Goal: Transaction & Acquisition: Purchase product/service

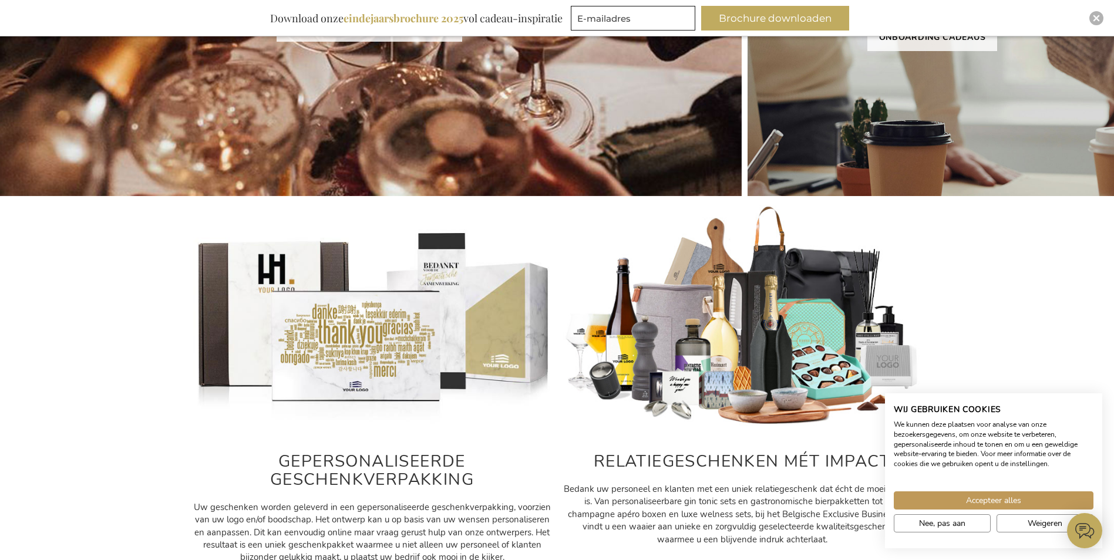
scroll to position [470, 0]
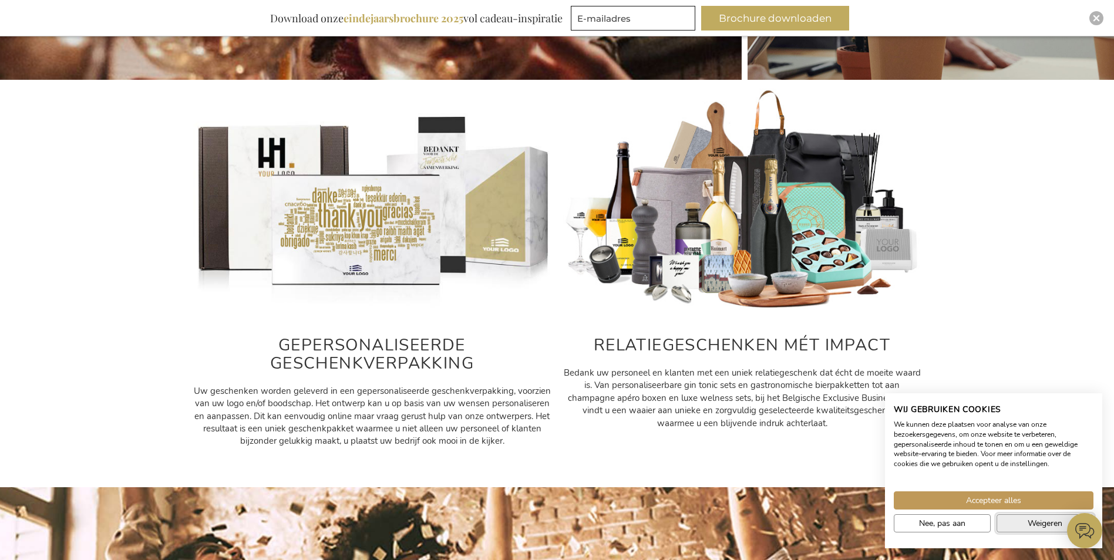
click at [1021, 525] on button "Weigeren" at bounding box center [1044, 523] width 97 height 18
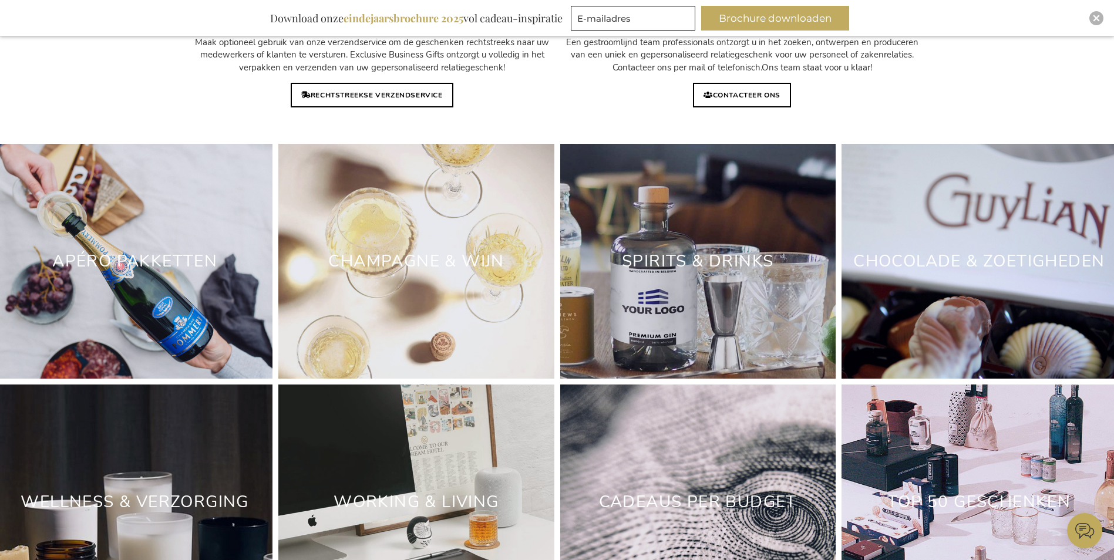
scroll to position [3346, 0]
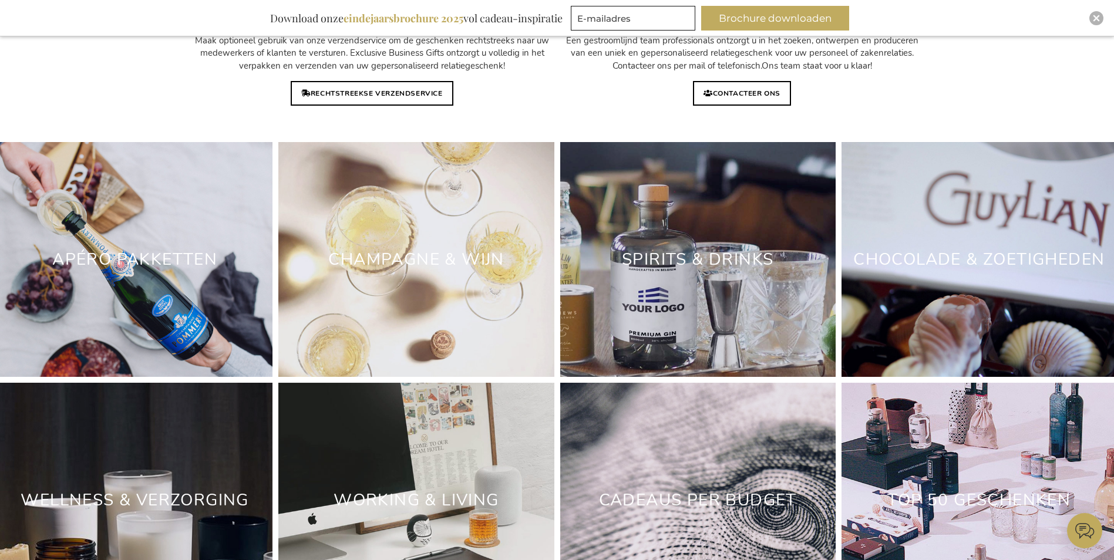
click at [395, 255] on div "Champagne & Wijn" at bounding box center [415, 259] width 275 height 235
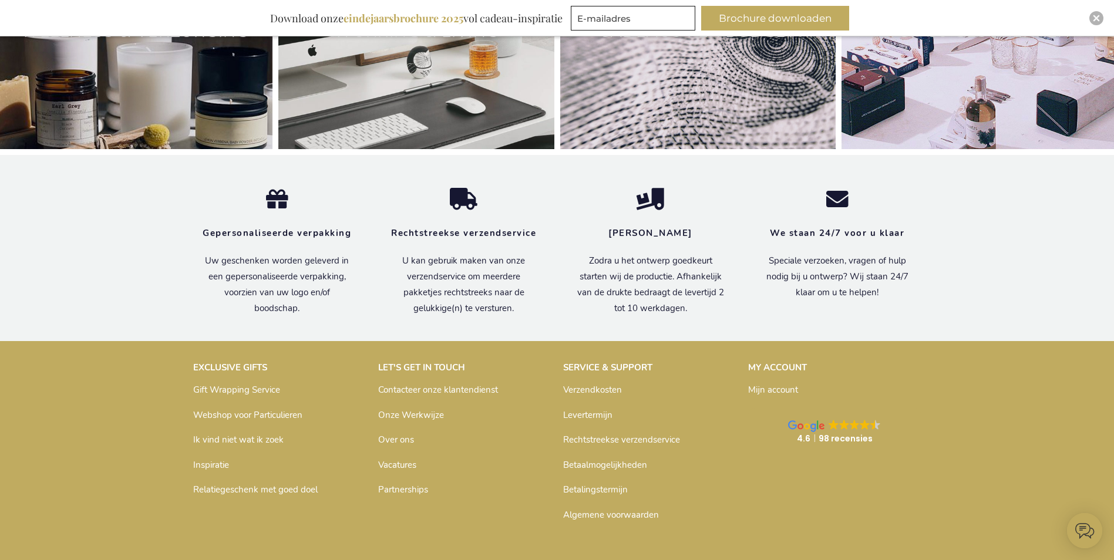
scroll to position [3816, 0]
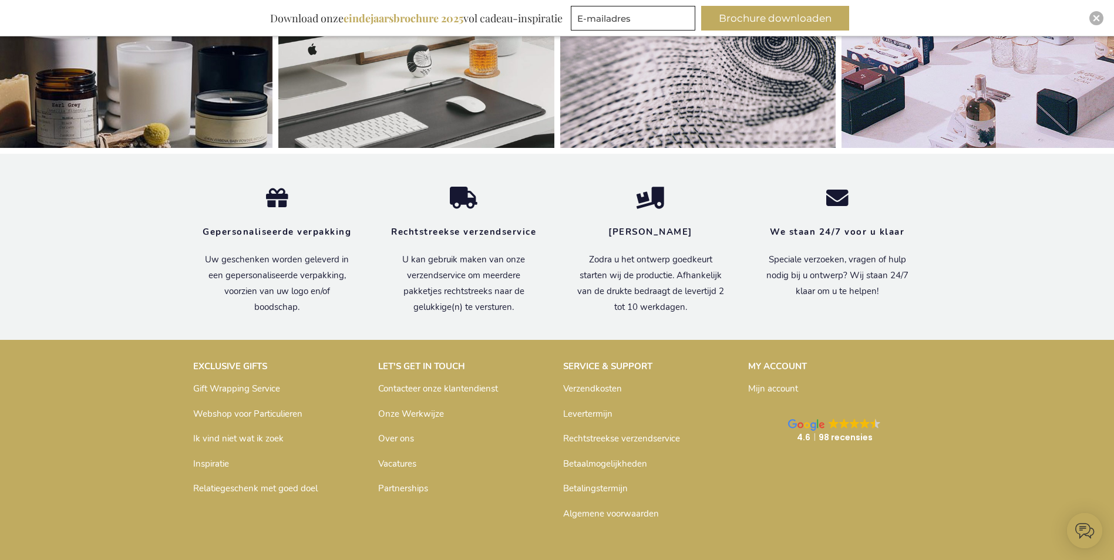
click at [468, 395] on link "Contacteer onze klantendienst" at bounding box center [438, 389] width 120 height 12
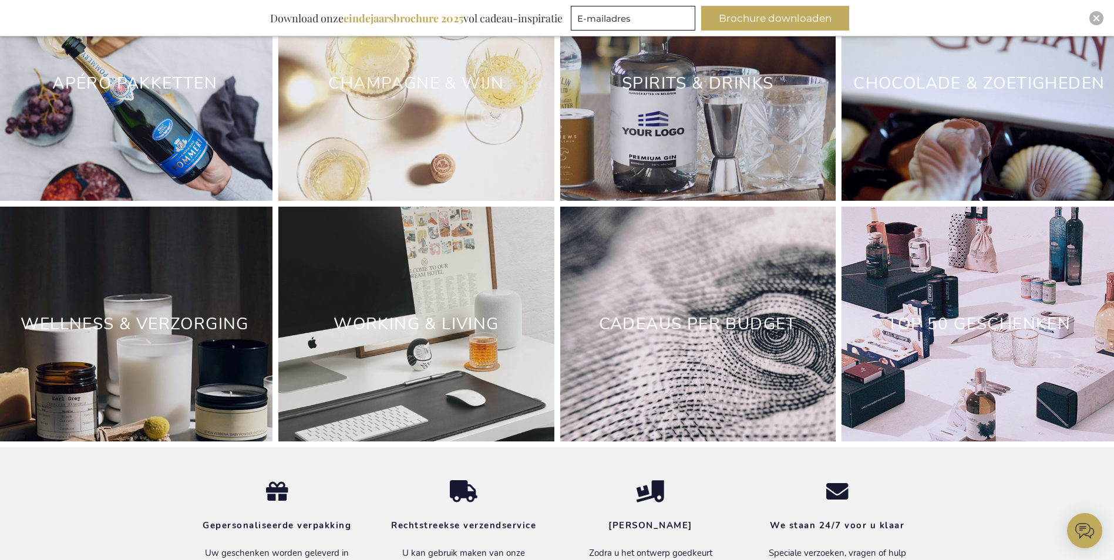
click at [415, 95] on link "Champagne & Wijn" at bounding box center [416, 83] width 176 height 22
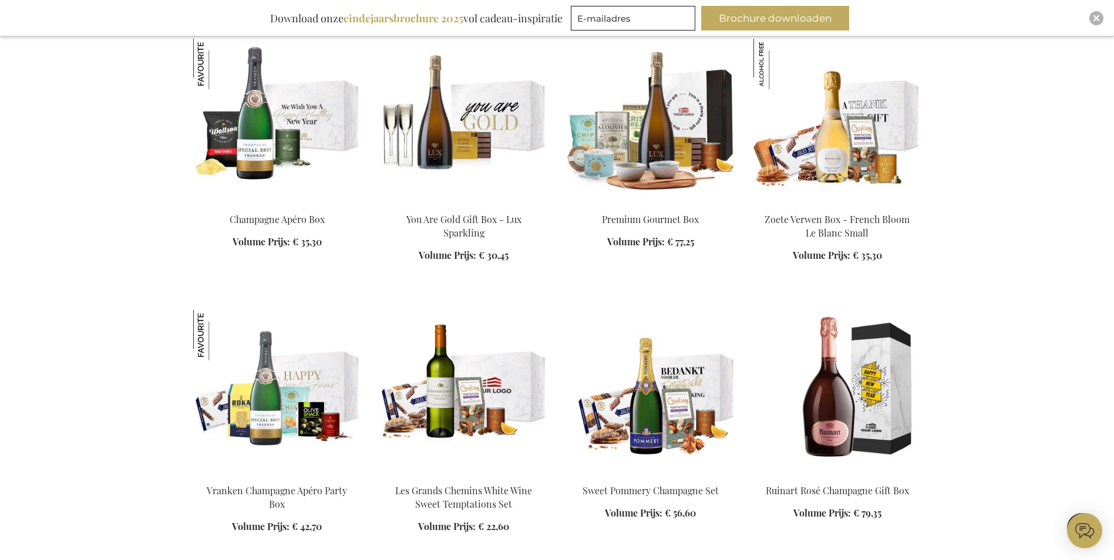
scroll to position [1292, 0]
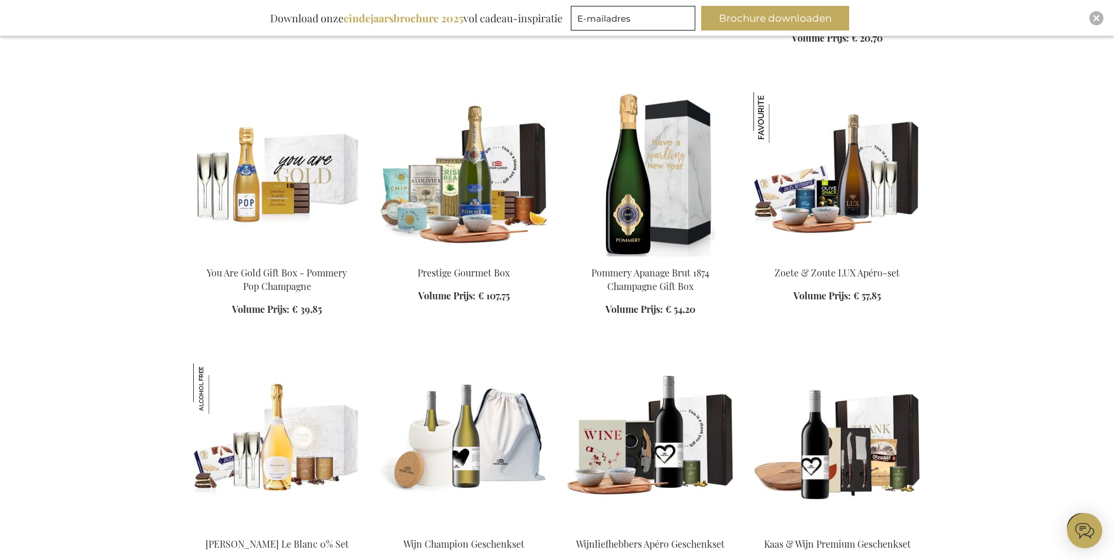
scroll to position [4286, 0]
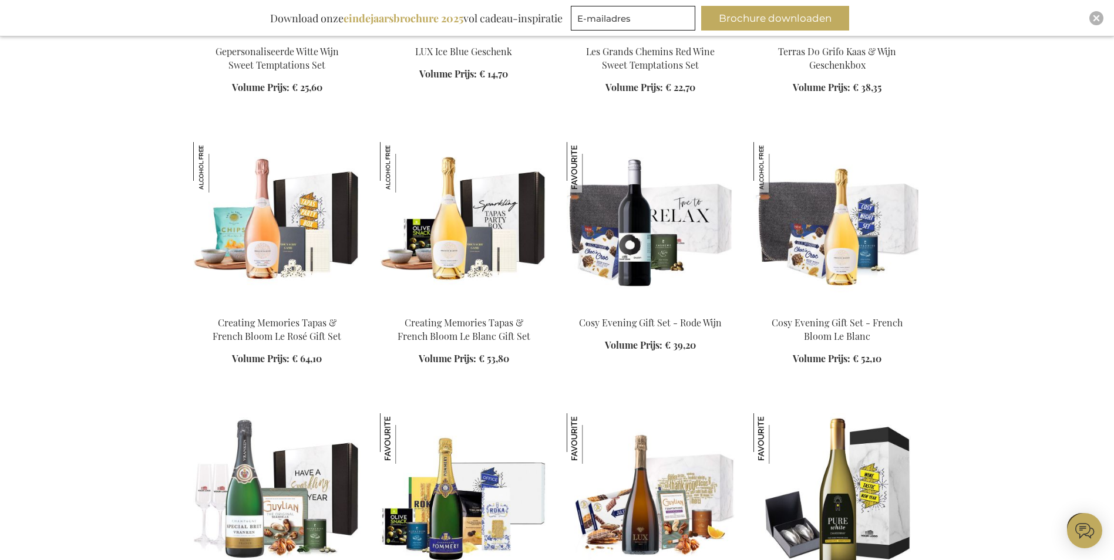
scroll to position [6634, 0]
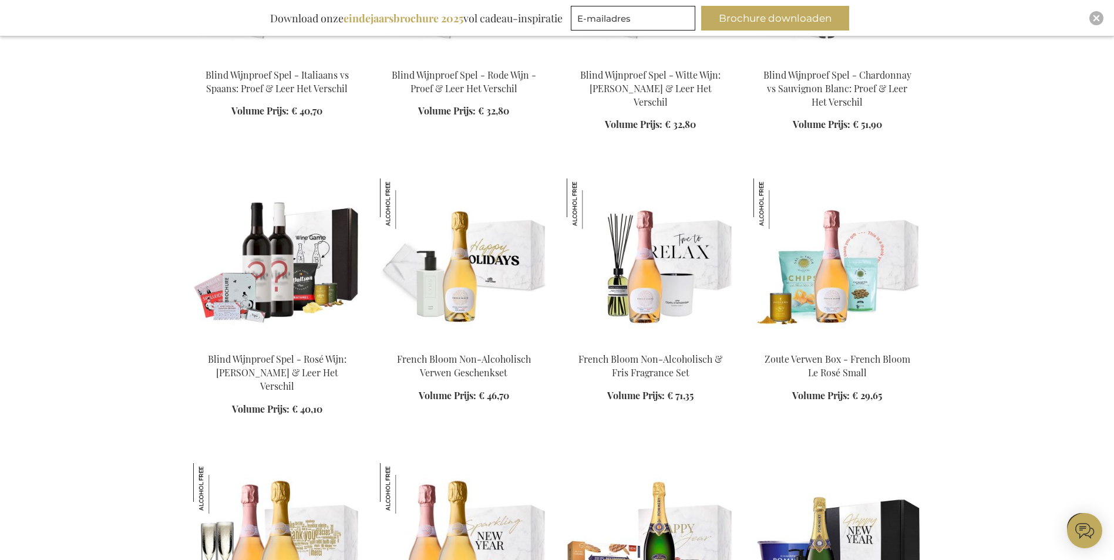
scroll to position [5049, 0]
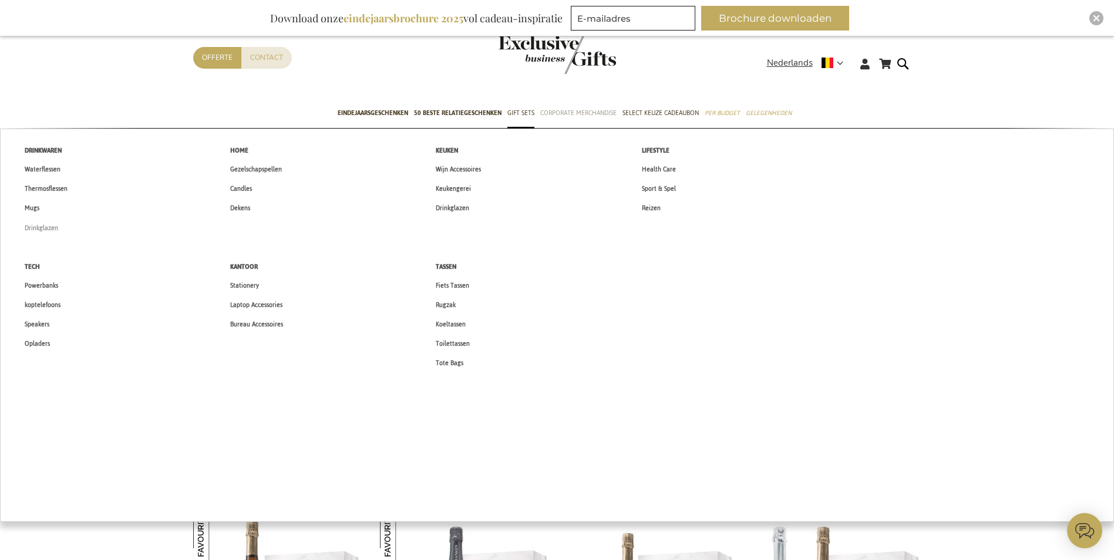
click at [48, 226] on span "Drinkglazen" at bounding box center [41, 228] width 33 height 12
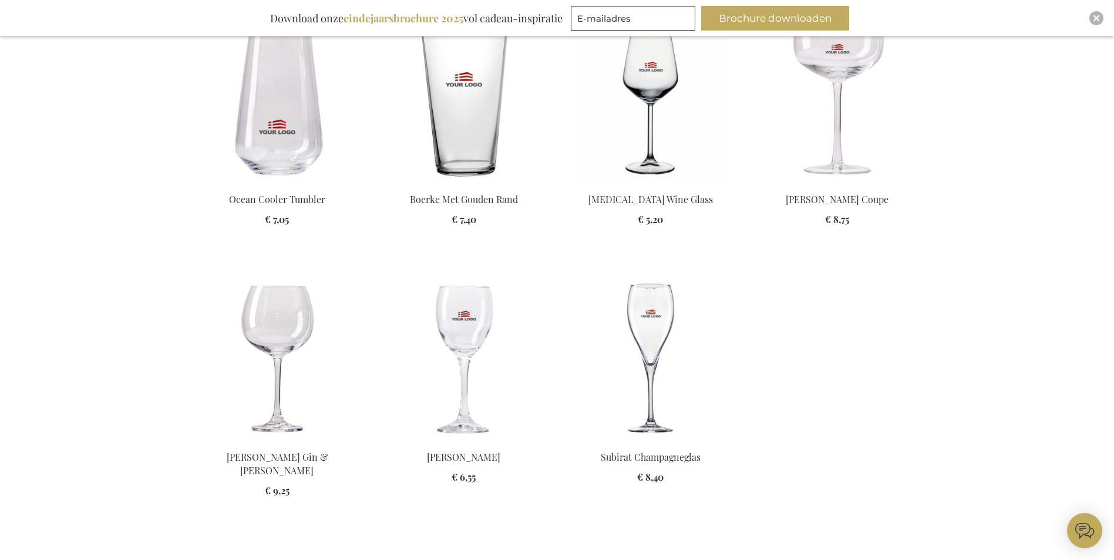
scroll to position [528, 0]
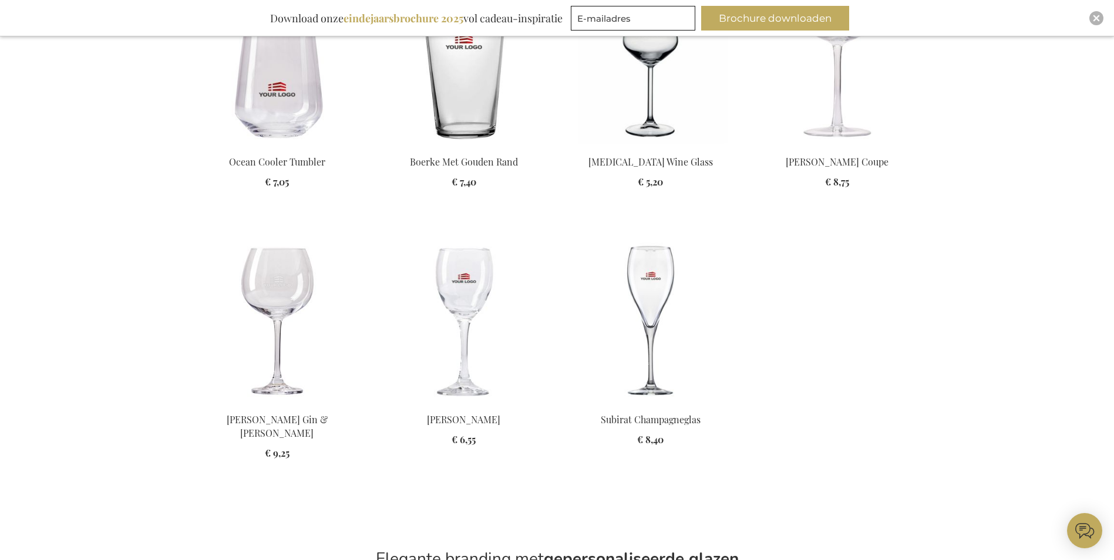
click at [282, 284] on img at bounding box center [277, 321] width 168 height 164
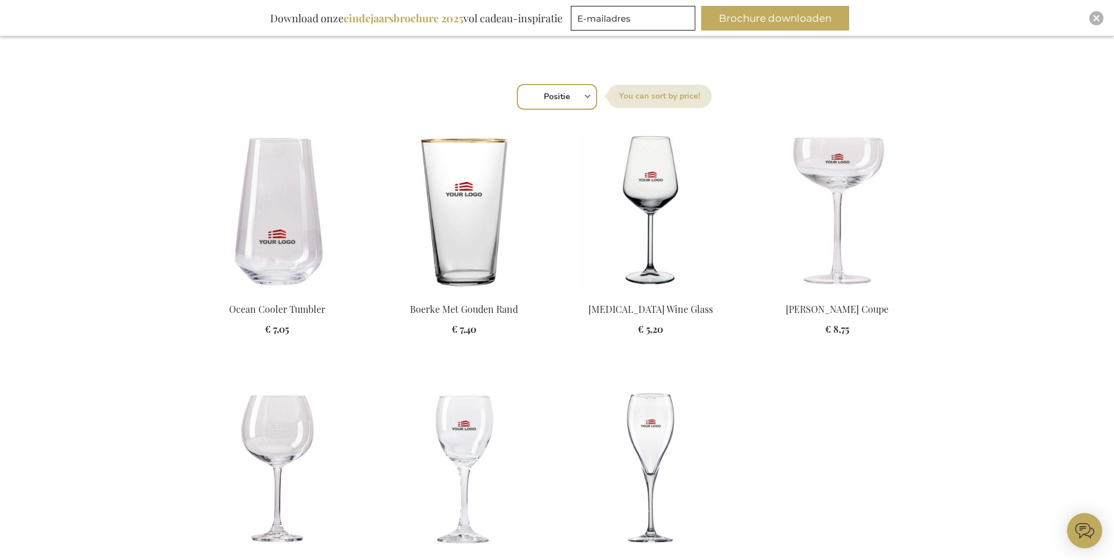
scroll to position [352, 0]
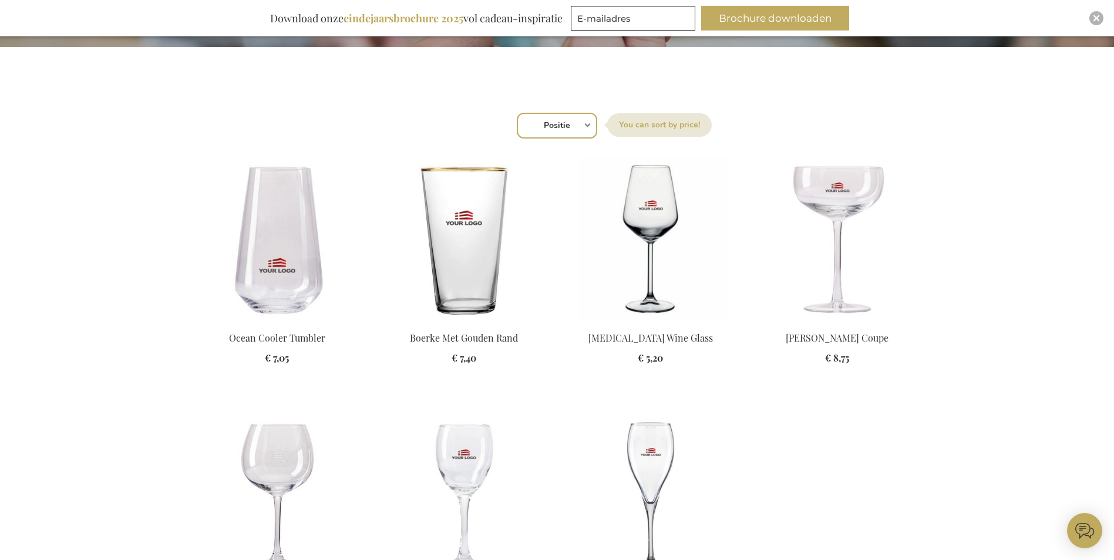
click at [649, 227] on img at bounding box center [651, 239] width 168 height 164
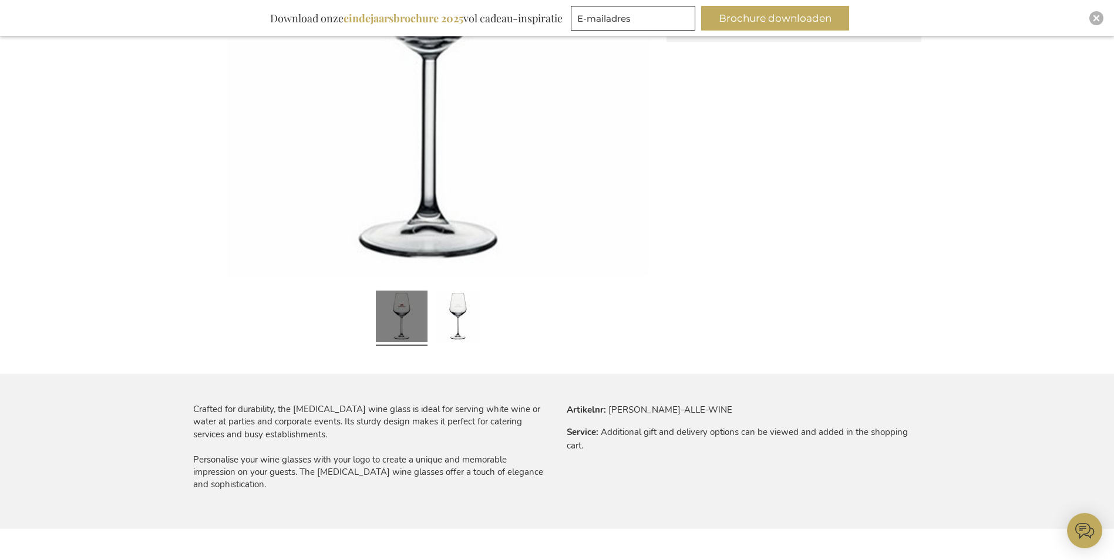
scroll to position [411, 0]
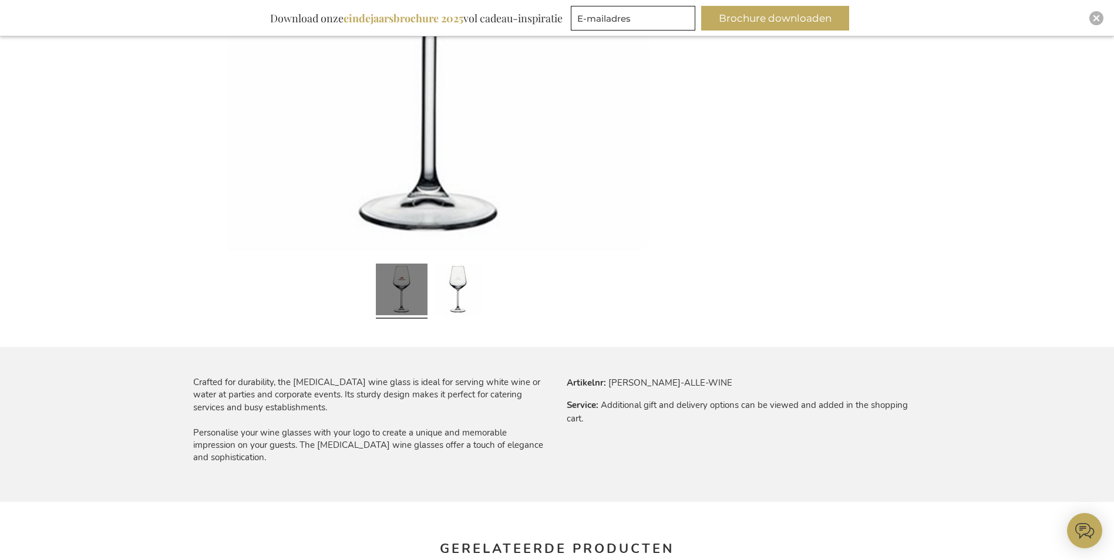
click at [399, 291] on link at bounding box center [402, 291] width 52 height 65
click at [460, 278] on link at bounding box center [458, 291] width 52 height 65
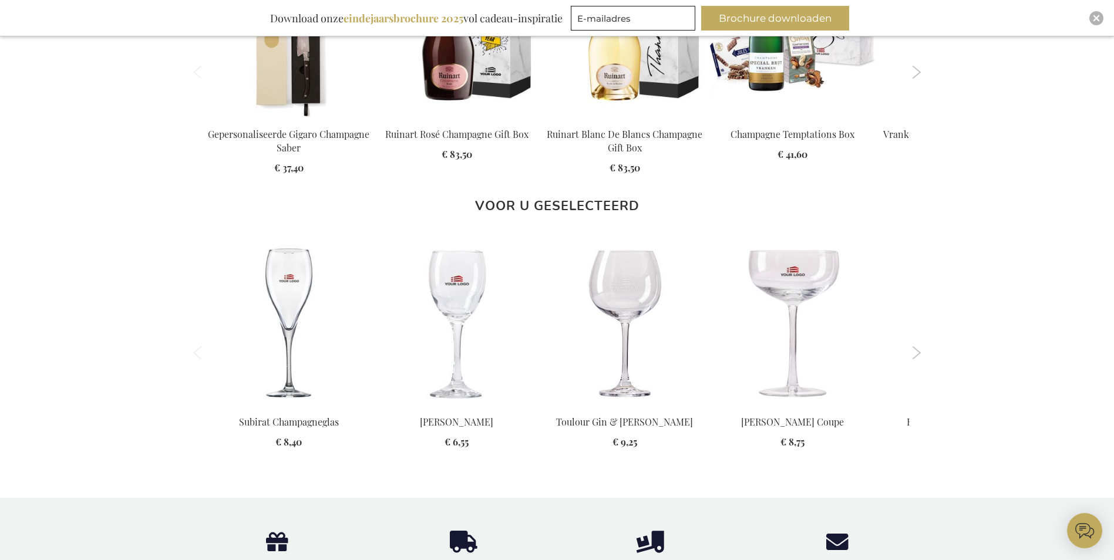
scroll to position [1057, 0]
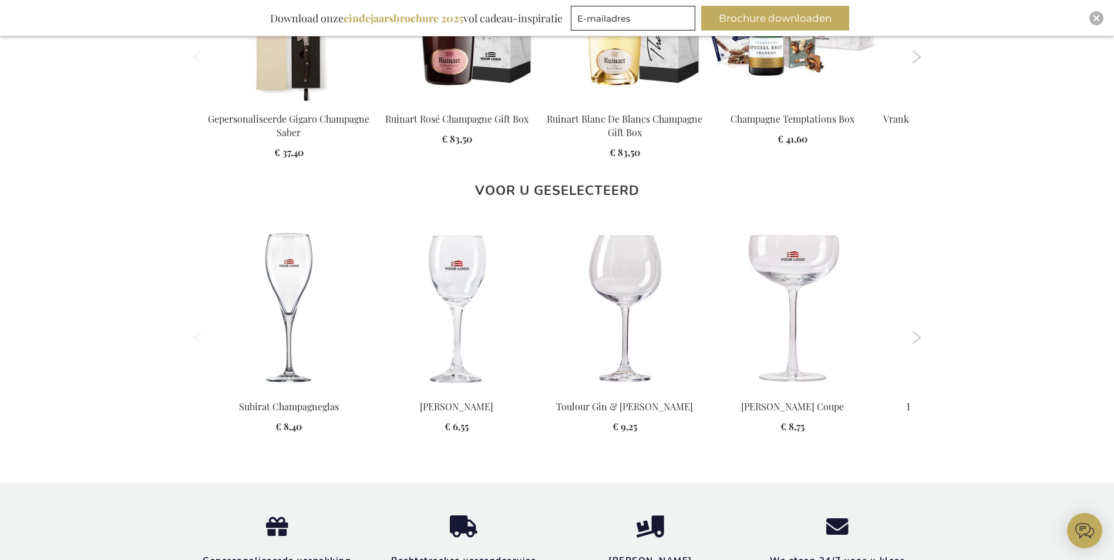
click at [919, 339] on button "Next" at bounding box center [916, 337] width 9 height 13
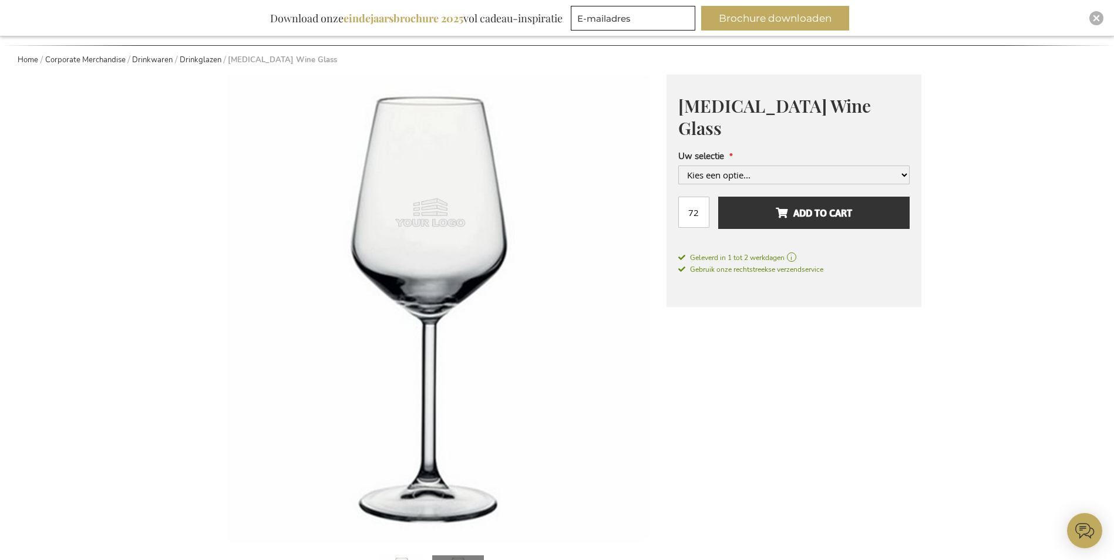
scroll to position [0, 0]
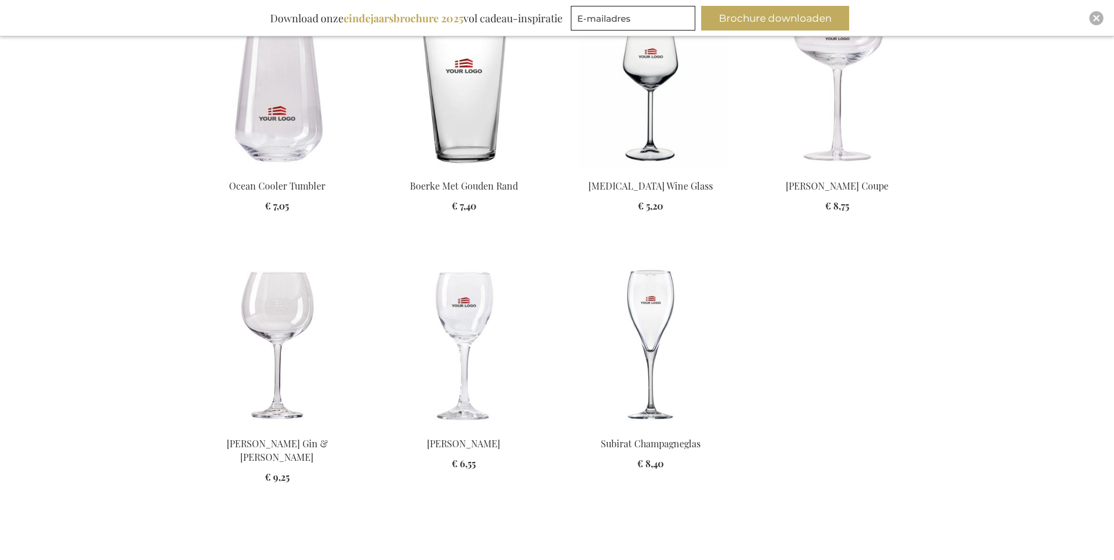
scroll to position [587, 0]
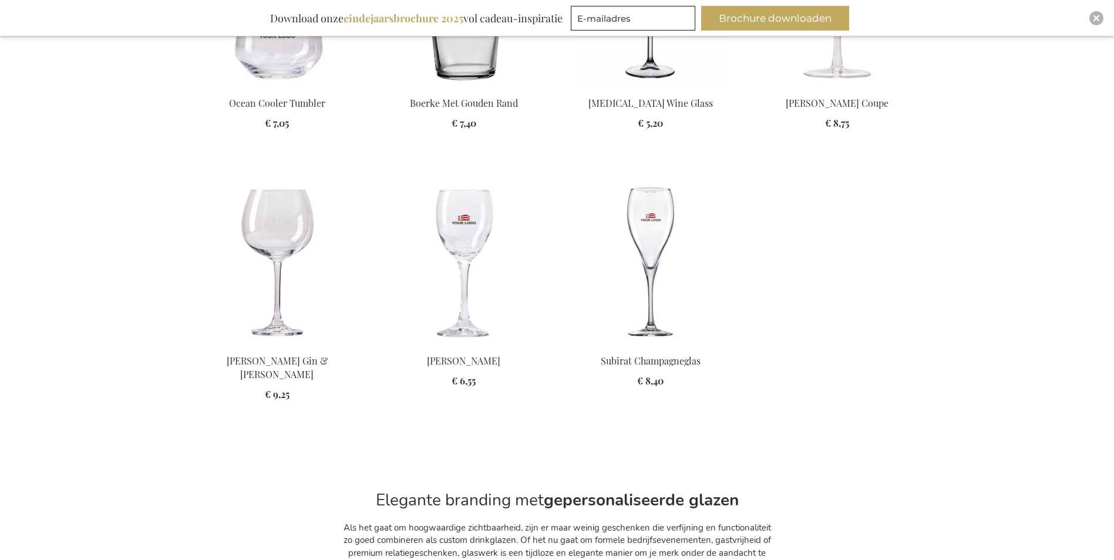
click at [464, 243] on img at bounding box center [464, 262] width 168 height 164
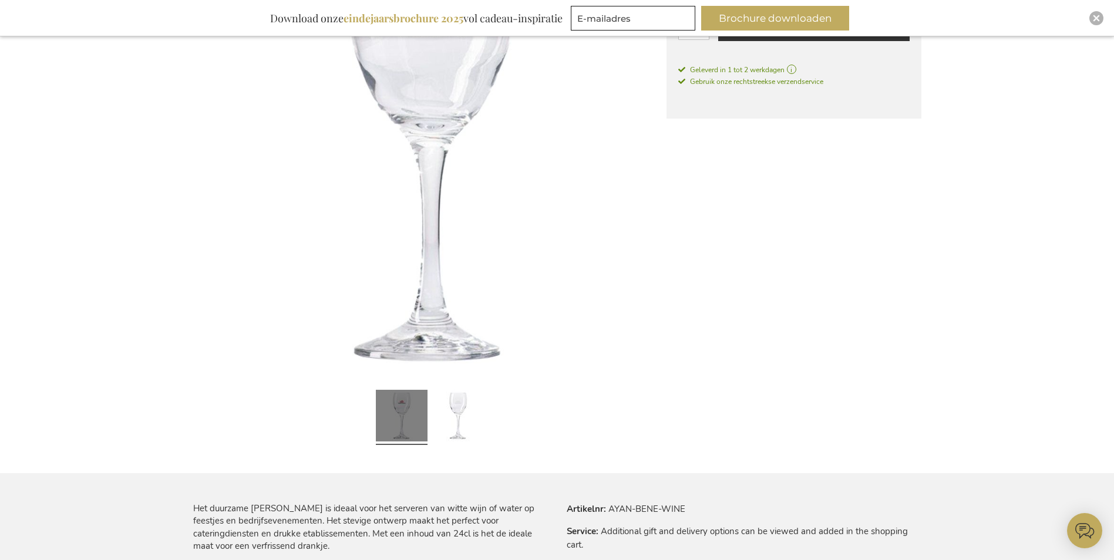
scroll to position [117, 0]
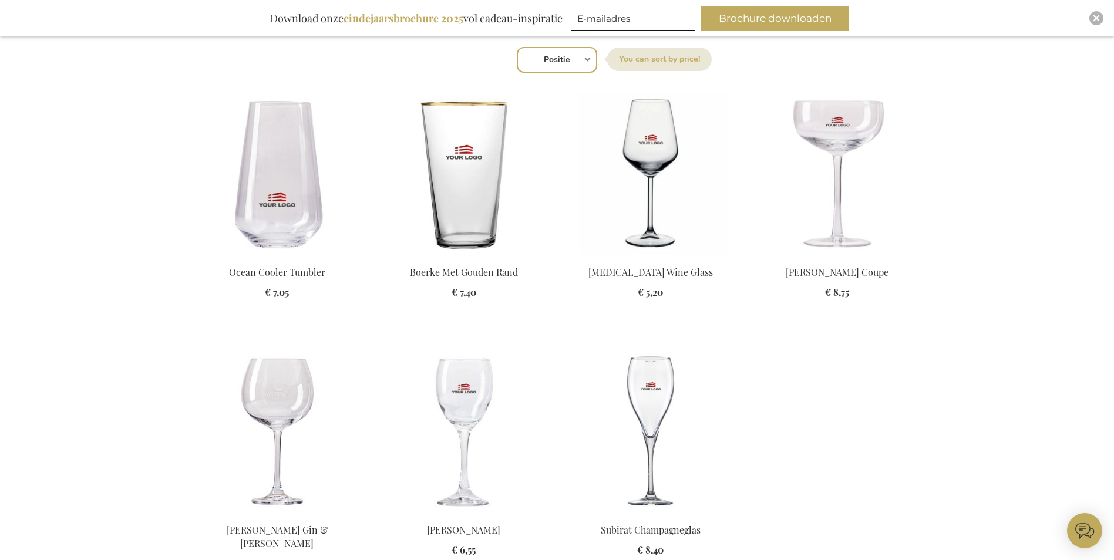
scroll to position [411, 0]
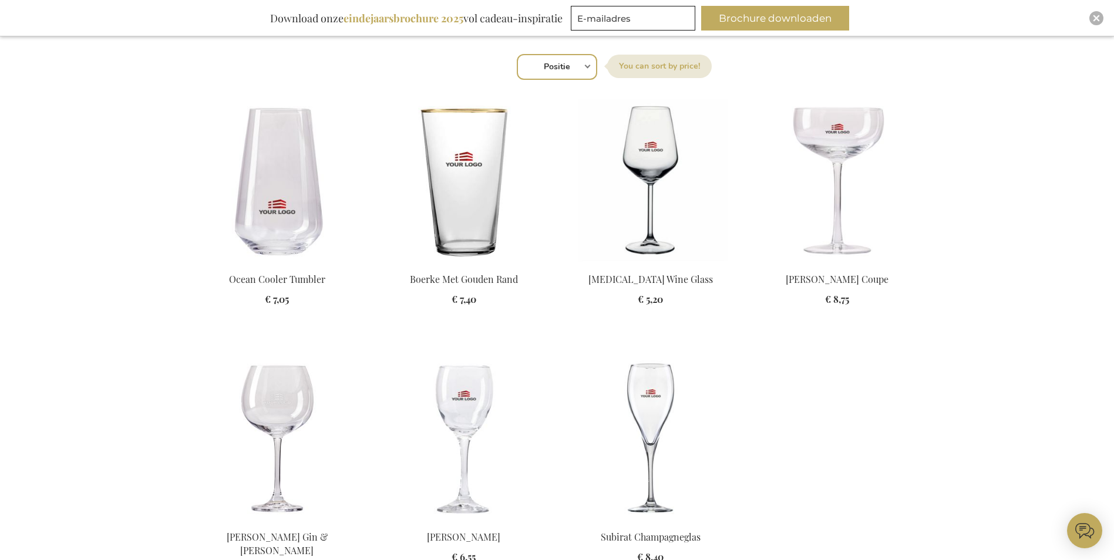
click at [640, 154] on img at bounding box center [651, 181] width 168 height 164
